Goal: Obtain resource: Download file/media

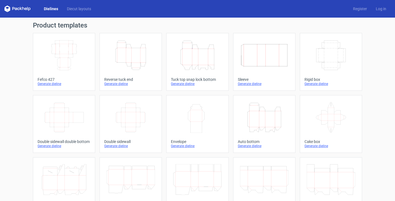
click at [48, 9] on link "Dielines" at bounding box center [51, 8] width 23 height 5
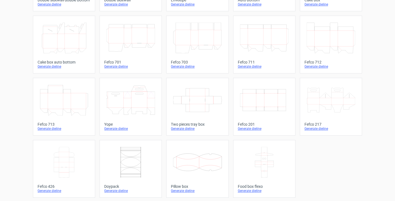
scroll to position [142, 0]
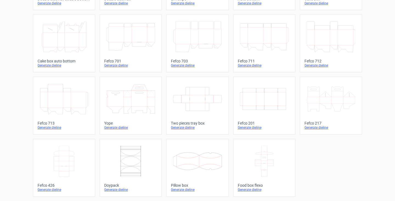
click at [133, 167] on icon at bounding box center [130, 160] width 49 height 31
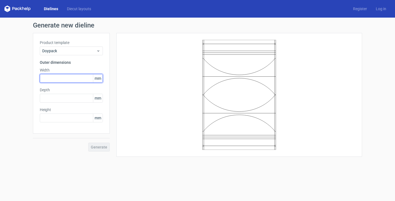
click at [60, 77] on input "text" at bounding box center [71, 78] width 63 height 9
type input "105"
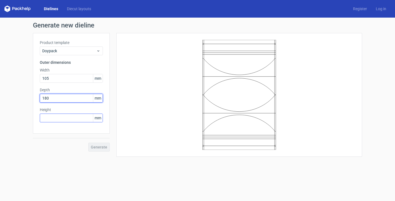
type input "180"
click at [57, 117] on input "text" at bounding box center [71, 117] width 63 height 9
type input "180"
drag, startPoint x: 59, startPoint y: 97, endPoint x: -32, endPoint y: 97, distance: 91.7
click at [0, 97] on html "Dielines Diecut layouts Register Log in Generate new dieline Product template D…" at bounding box center [197, 100] width 395 height 201
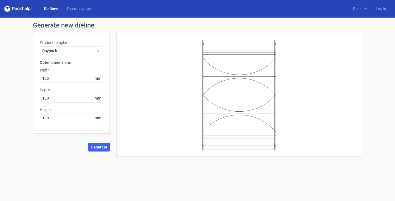
click at [56, 103] on div "Product template Doypack Outer dimensions Width 105 mm Depth 180 mm Height 180 …" at bounding box center [71, 83] width 77 height 100
click at [51, 93] on div "Depth 180 mm" at bounding box center [71, 94] width 63 height 15
click at [54, 97] on input "180" at bounding box center [71, 98] width 63 height 9
type input "50"
click at [94, 149] on button "Generate" at bounding box center [98, 146] width 21 height 9
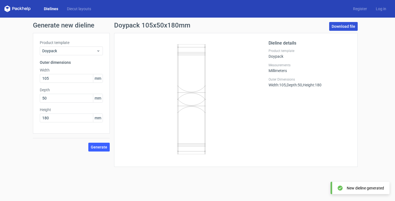
click at [334, 26] on link "Download file" at bounding box center [343, 26] width 29 height 9
